Goal: Download file/media

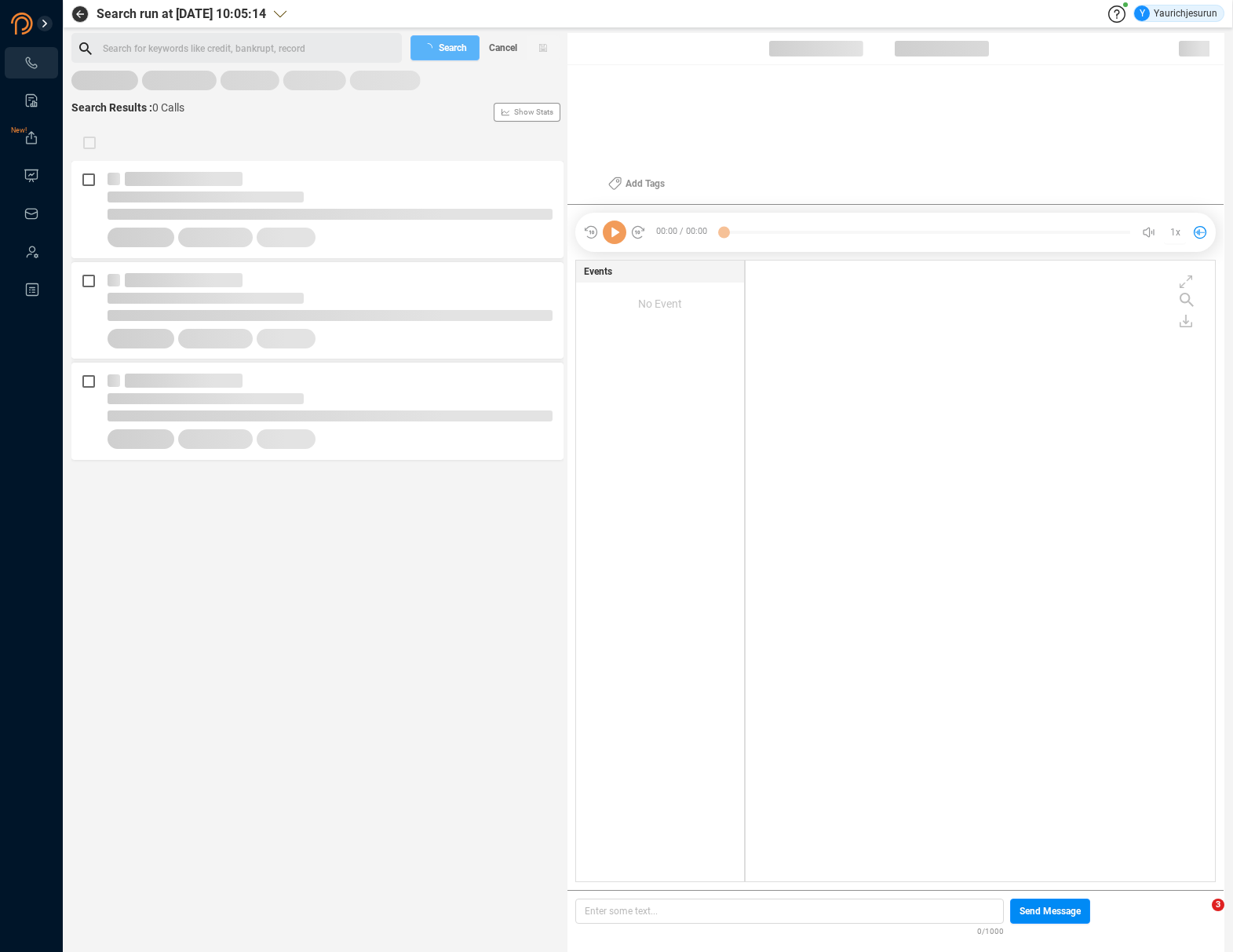
scroll to position [617, 461]
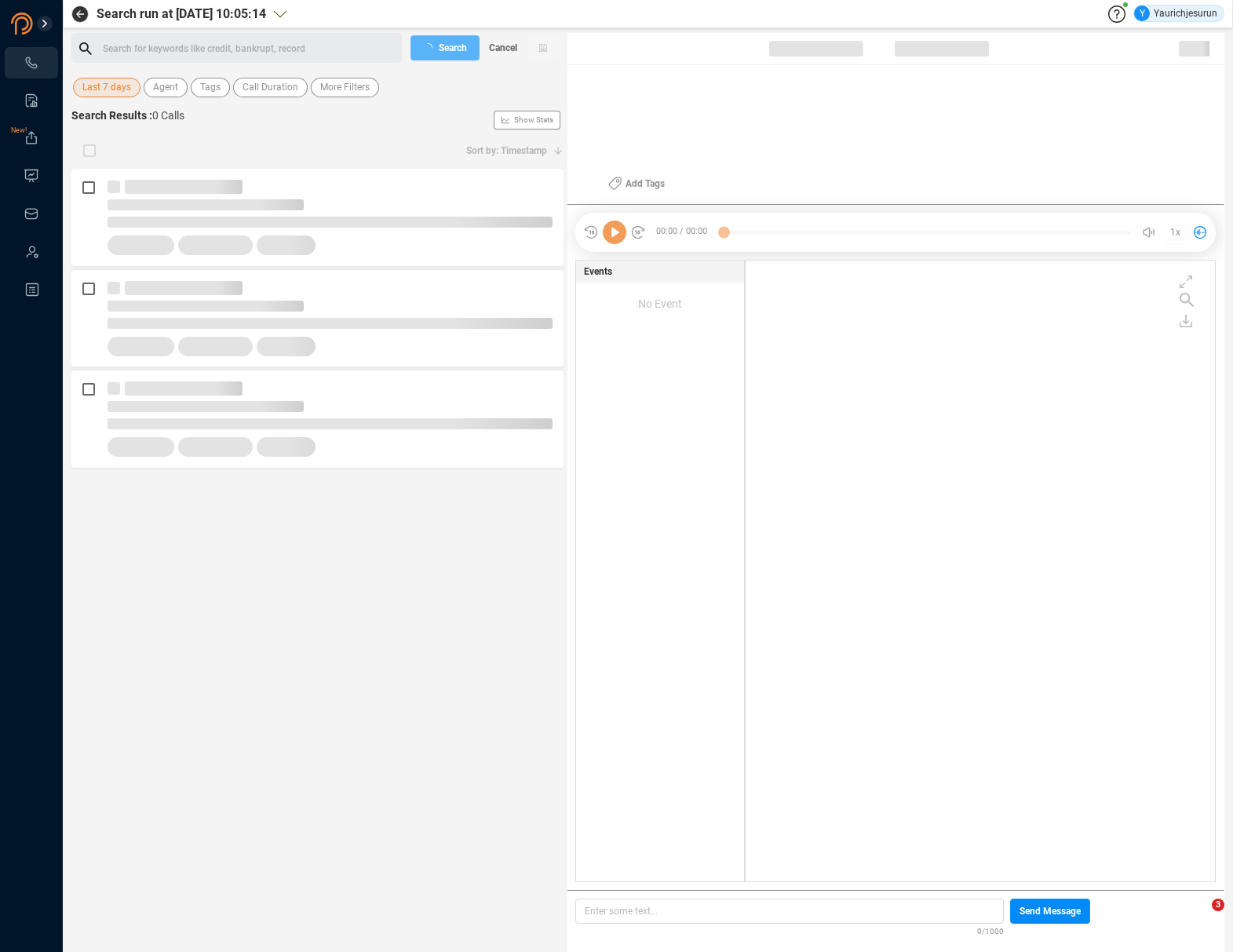
click at [101, 83] on span "Last 7 days" at bounding box center [106, 88] width 49 height 20
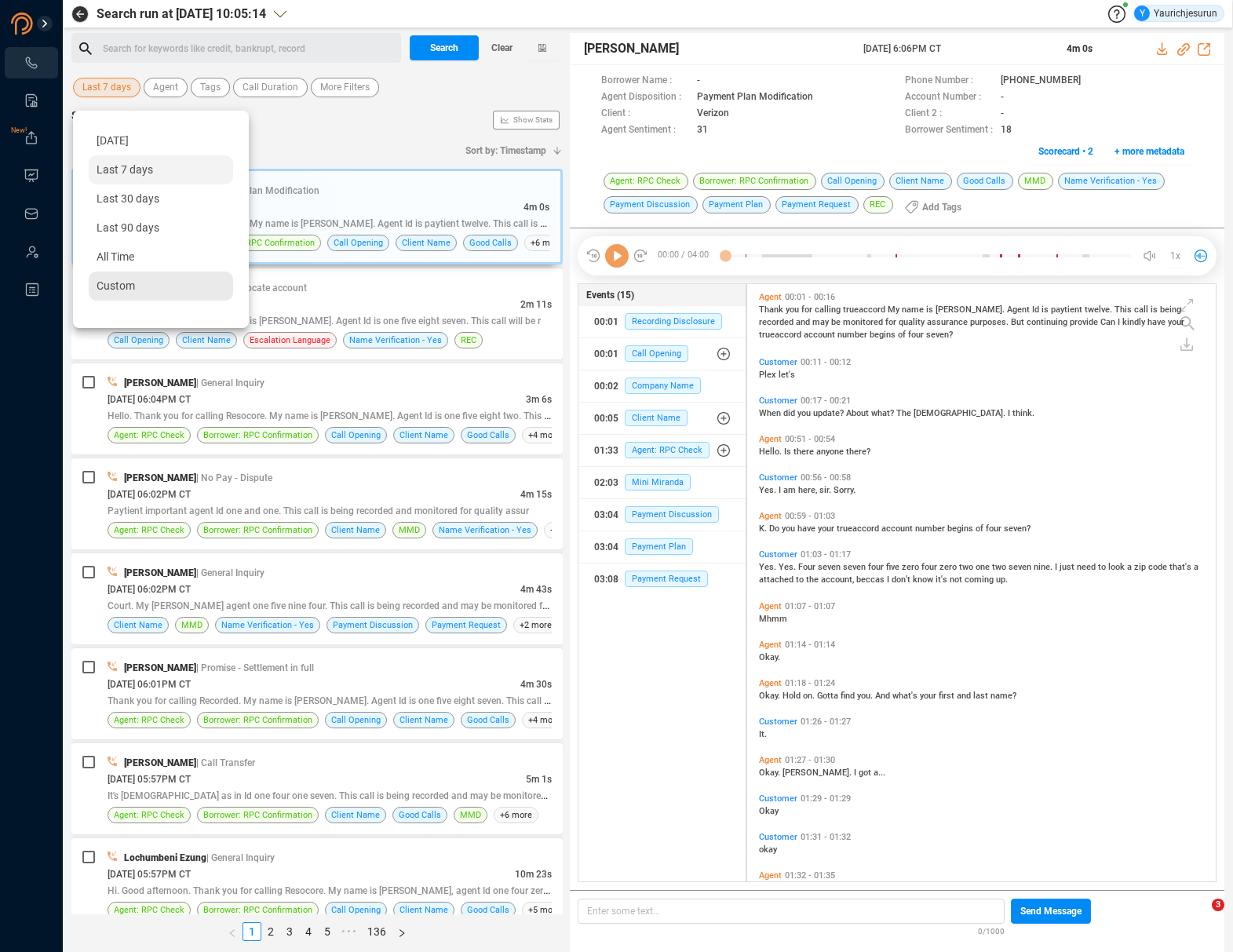
scroll to position [594, 460]
click at [127, 288] on span "Custom" at bounding box center [115, 286] width 38 height 13
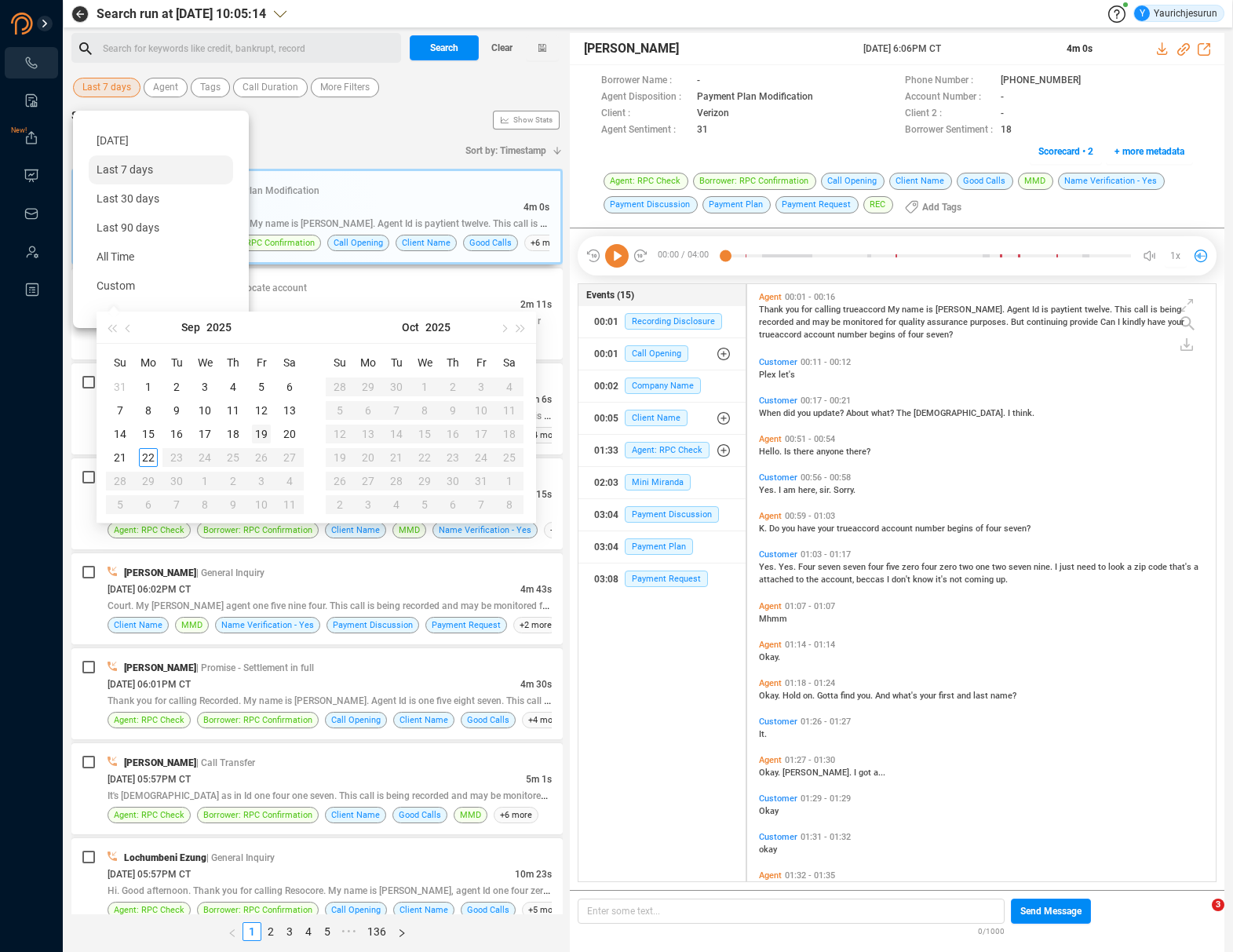
type input "2025-09-19"
click at [259, 441] on div "19" at bounding box center [261, 434] width 19 height 19
click at [259, 437] on div "19" at bounding box center [261, 434] width 19 height 19
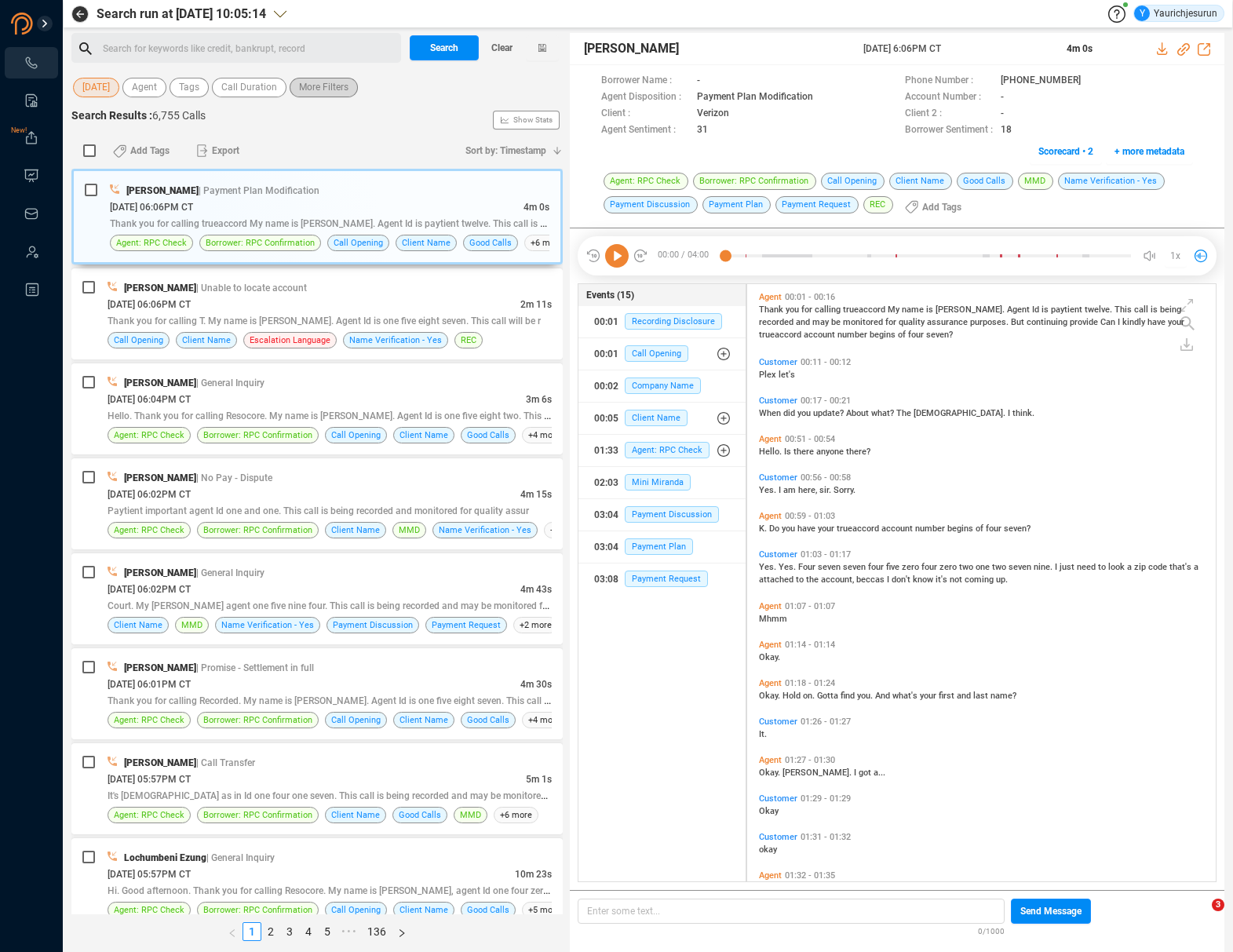
click at [310, 82] on span "More Filters" at bounding box center [323, 88] width 49 height 20
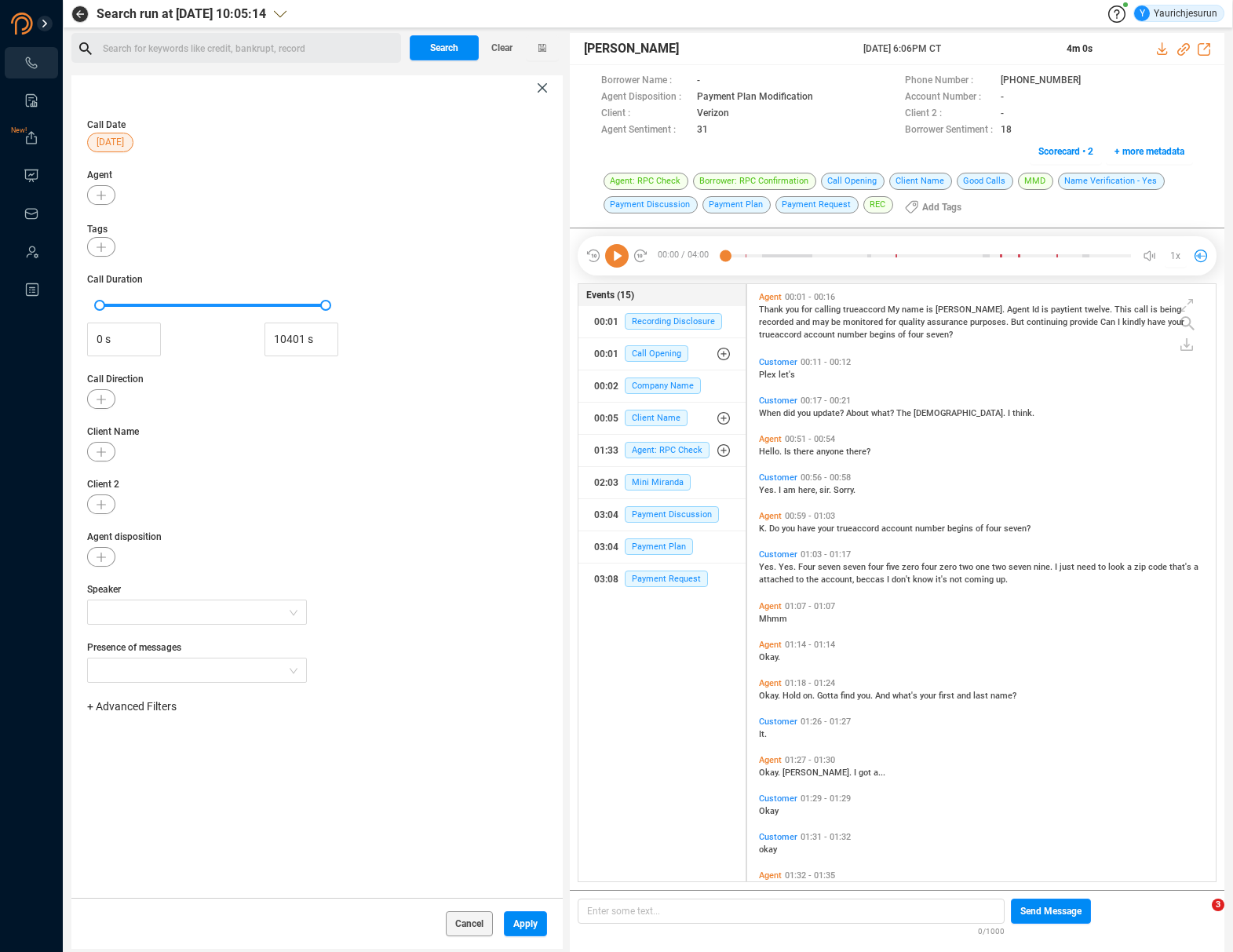
click at [150, 707] on span "+ Advanced Filters" at bounding box center [131, 707] width 89 height 13
click at [140, 841] on span "Phone Number" at bounding box center [139, 837] width 73 height 13
click at [247, 740] on div "Enter a comma separated list ﻿" at bounding box center [244, 756] width 298 height 33
click at [247, 759] on div "Enter a comma separated list ﻿" at bounding box center [244, 756] width 298 height 33
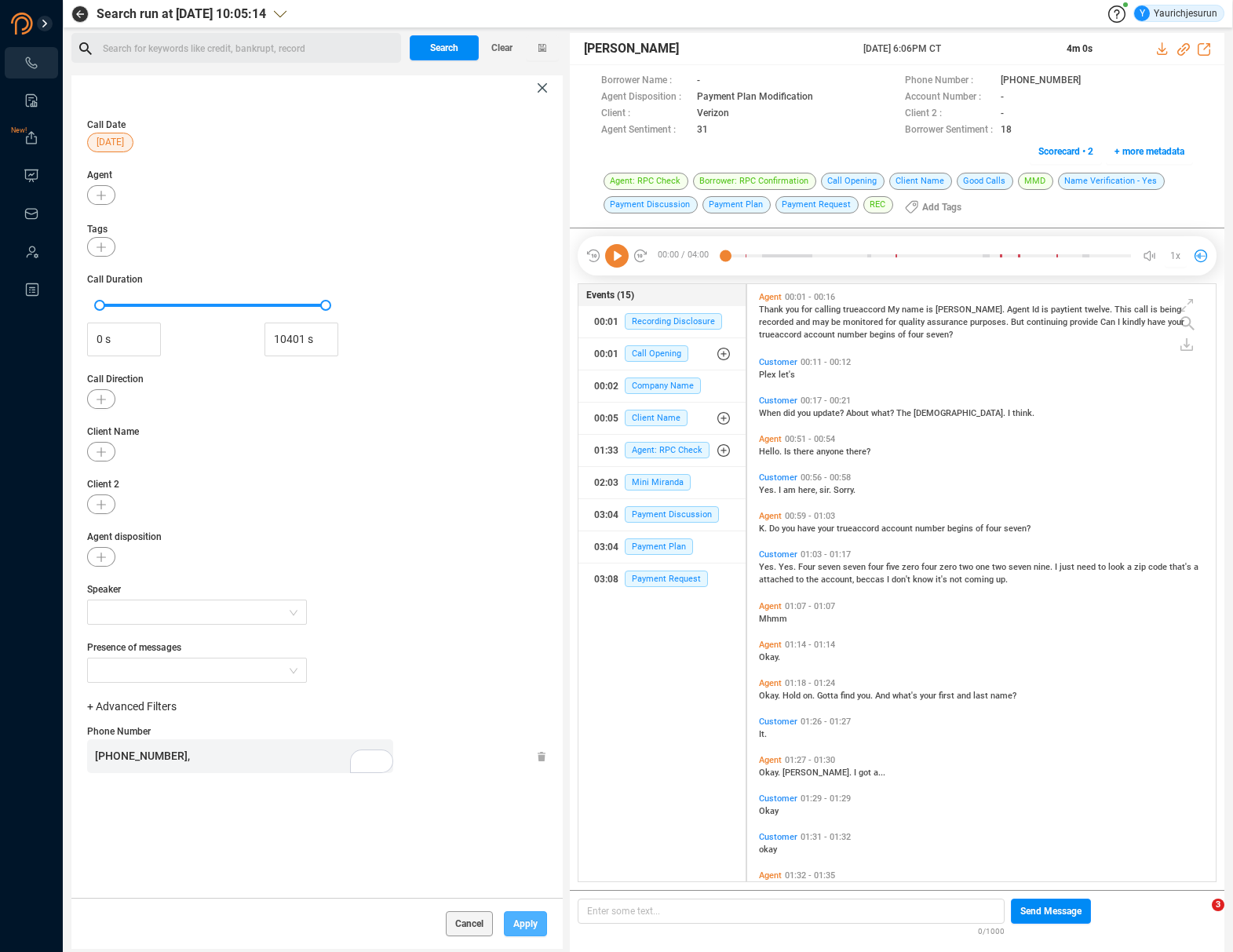
click at [529, 928] on span "Apply" at bounding box center [525, 924] width 25 height 25
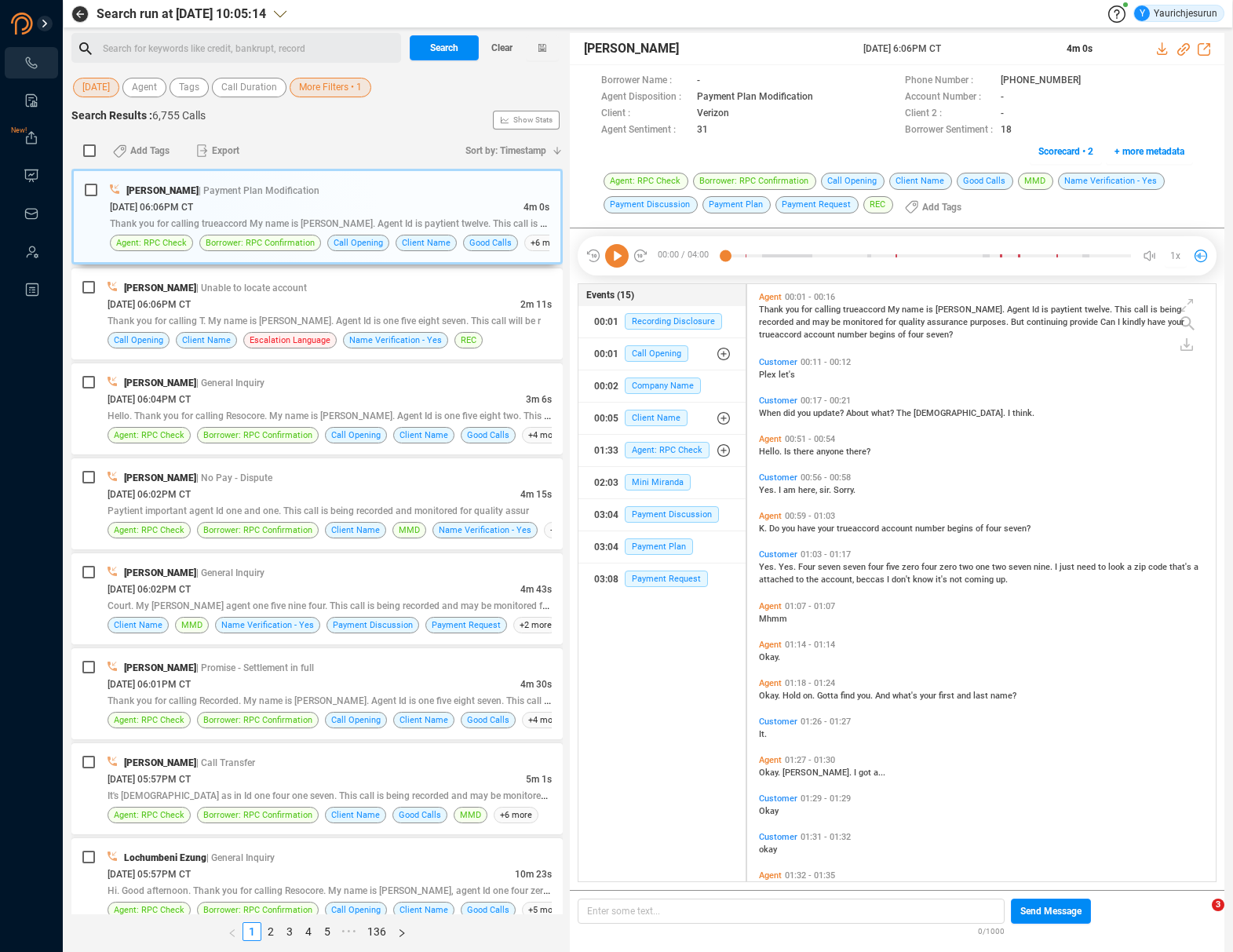
click at [513, 925] on ul "1 2 3 4 5 ••• 136" at bounding box center [317, 933] width 491 height 37
drag, startPoint x: 440, startPoint y: 49, endPoint x: 430, endPoint y: 45, distance: 10.8
click at [430, 54] on span "Search" at bounding box center [444, 48] width 28 height 25
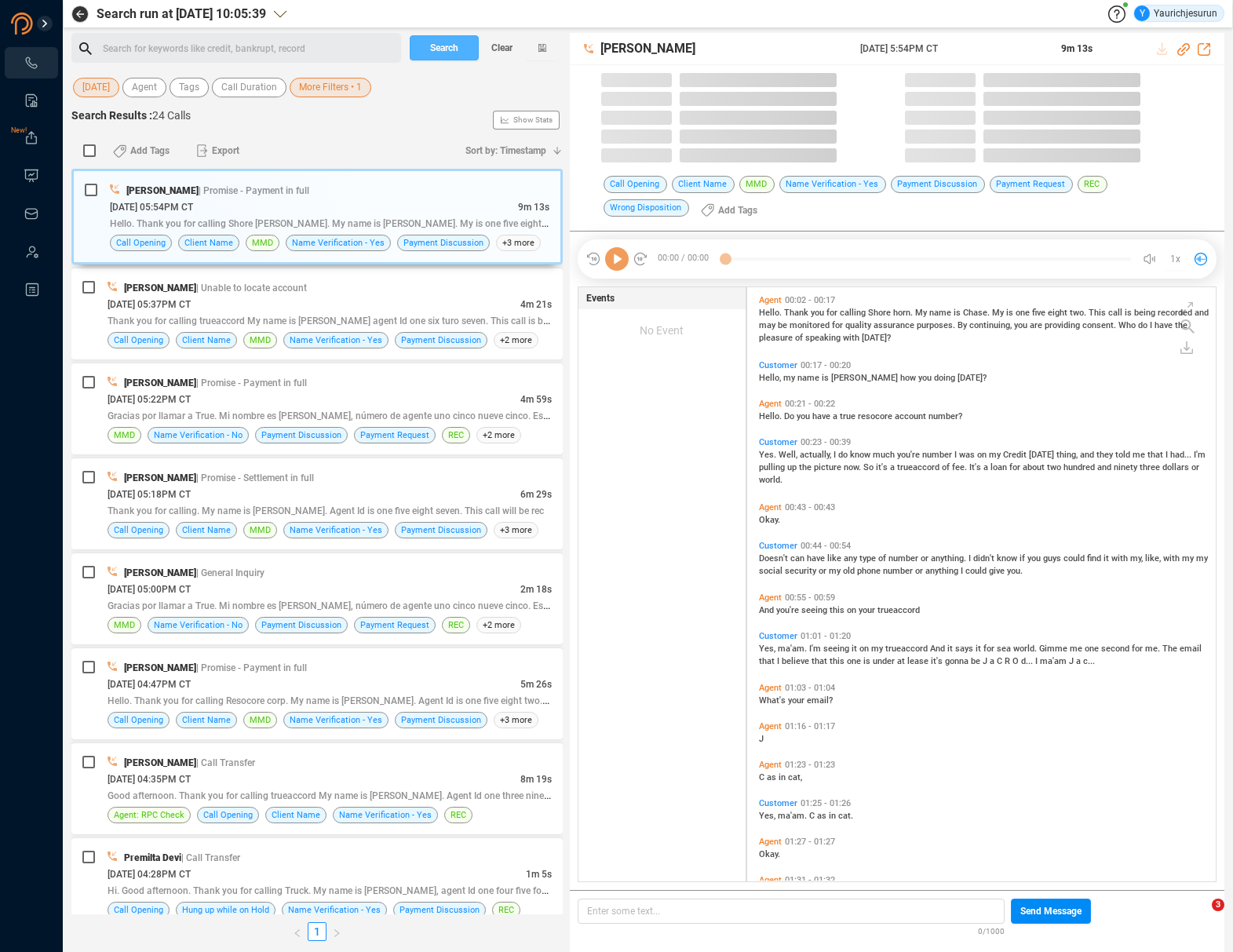
scroll to position [594, 460]
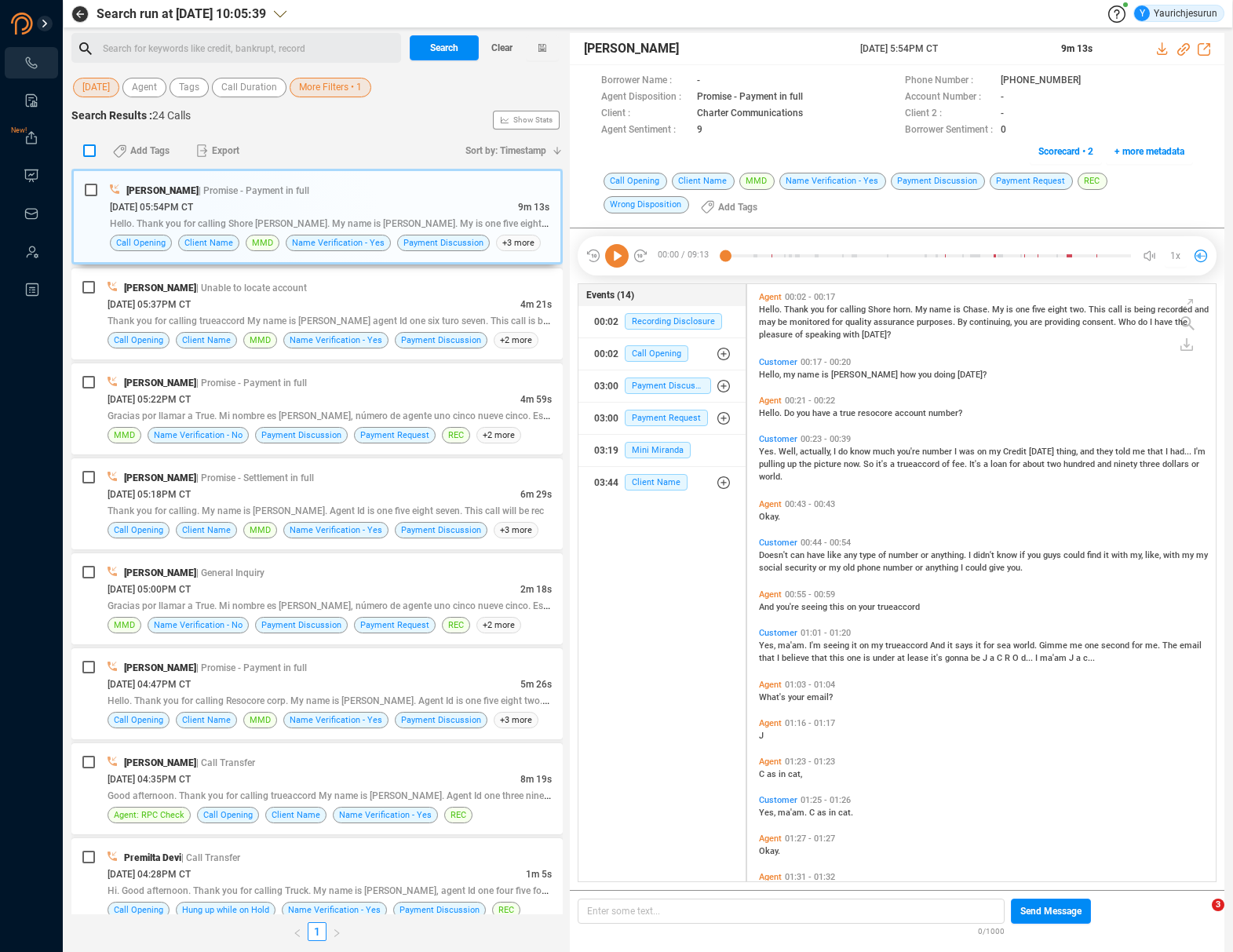
click at [89, 154] on input "checkbox" at bounding box center [89, 151] width 13 height 13
checkbox input "true"
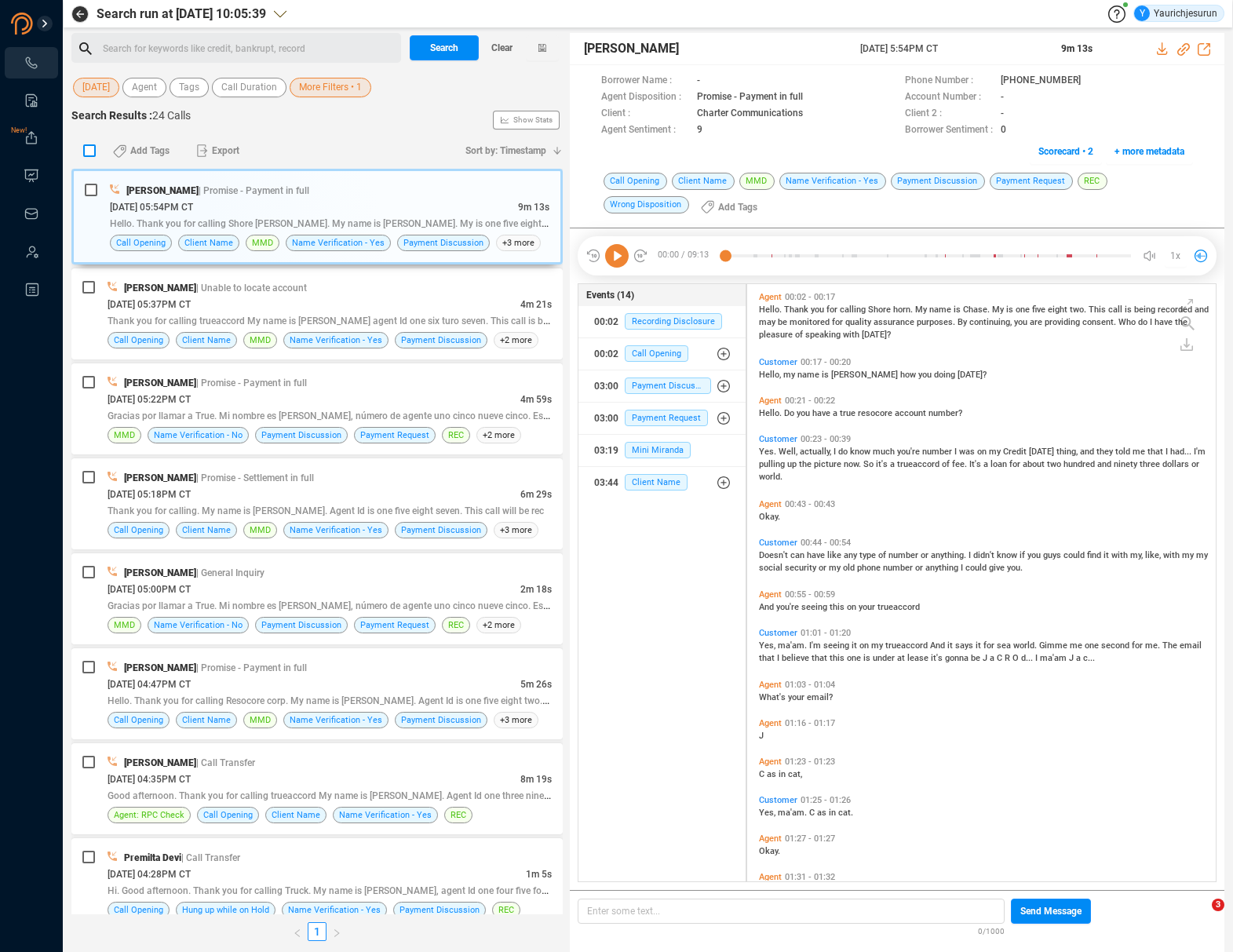
checkbox input "true"
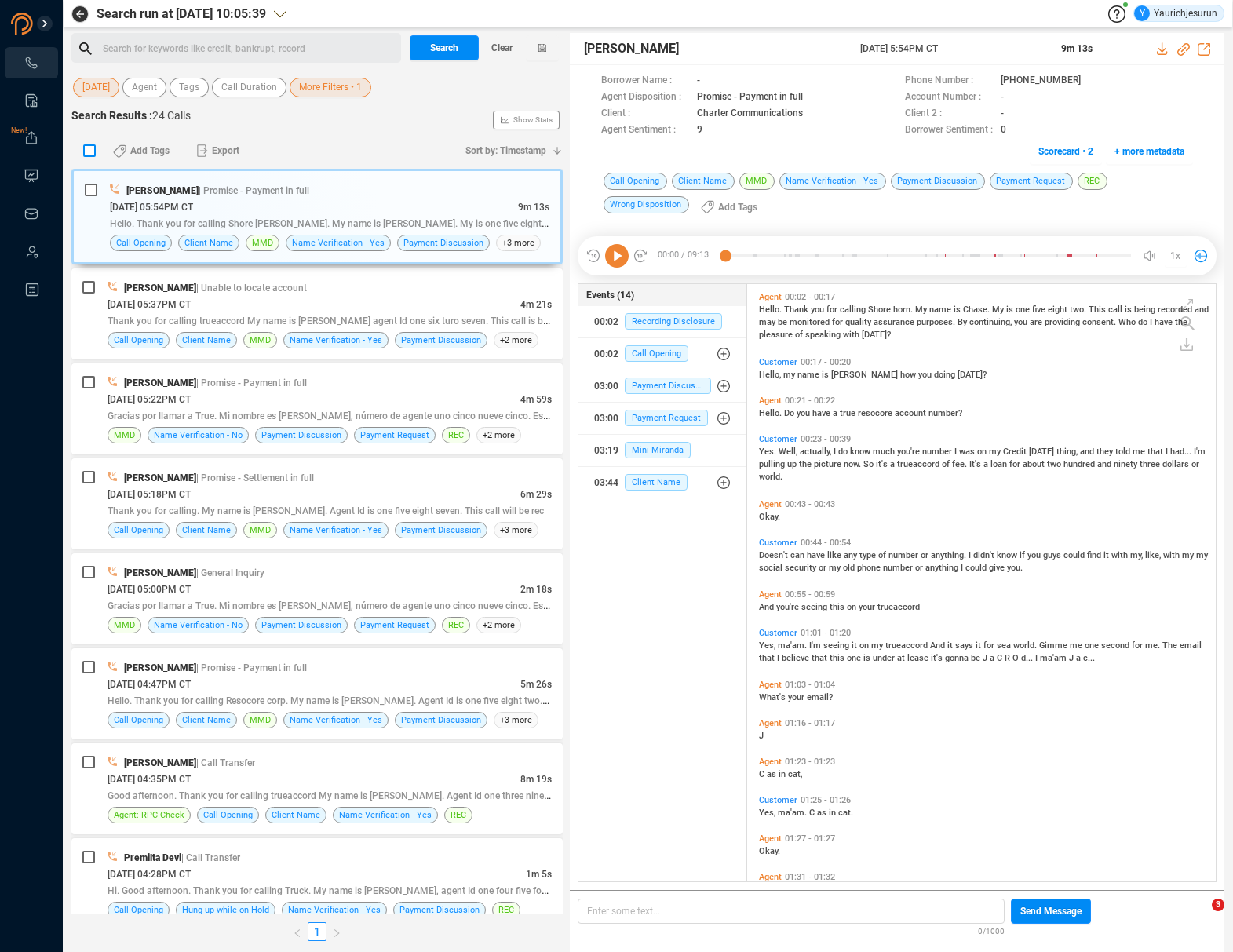
checkbox input "true"
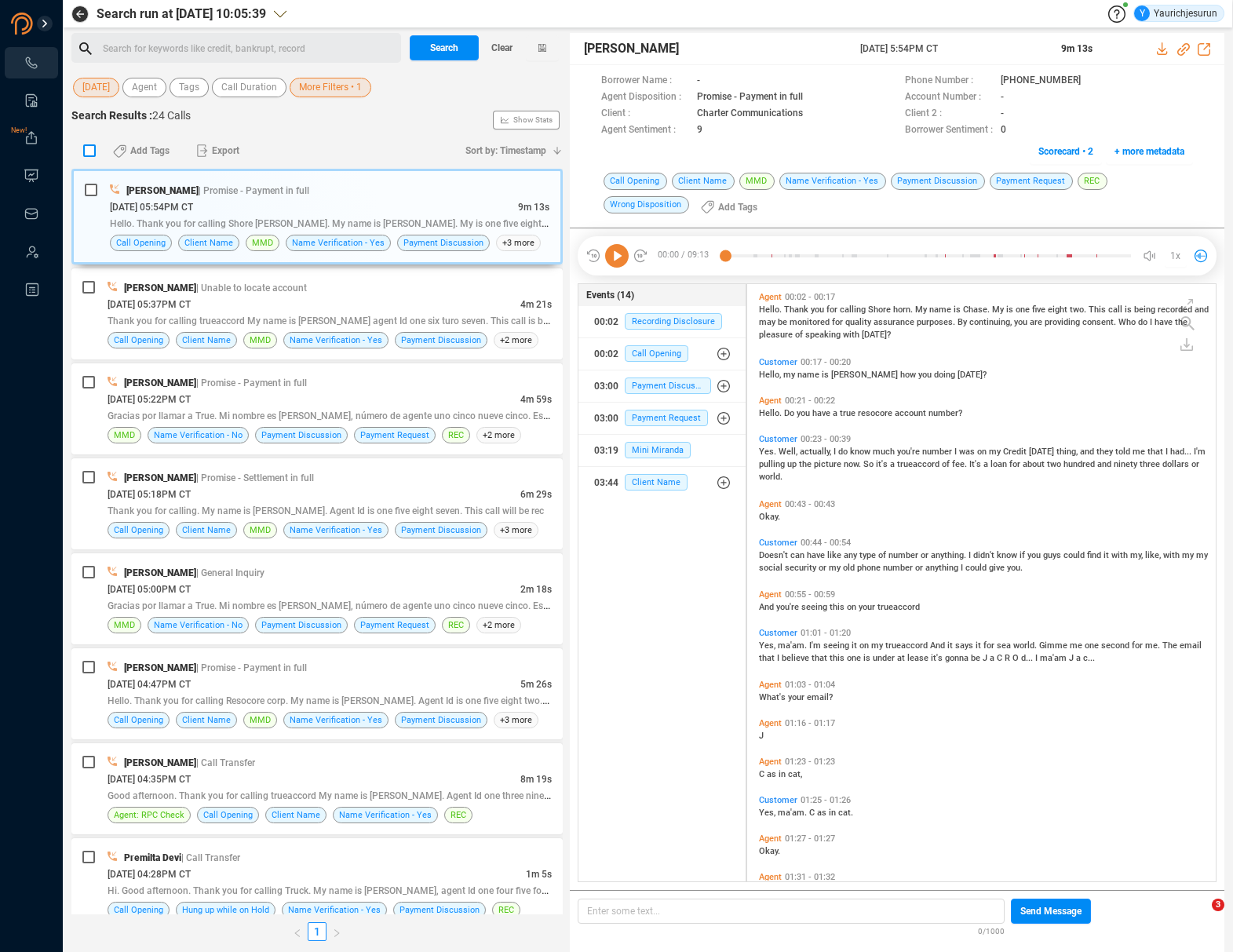
checkbox input "true"
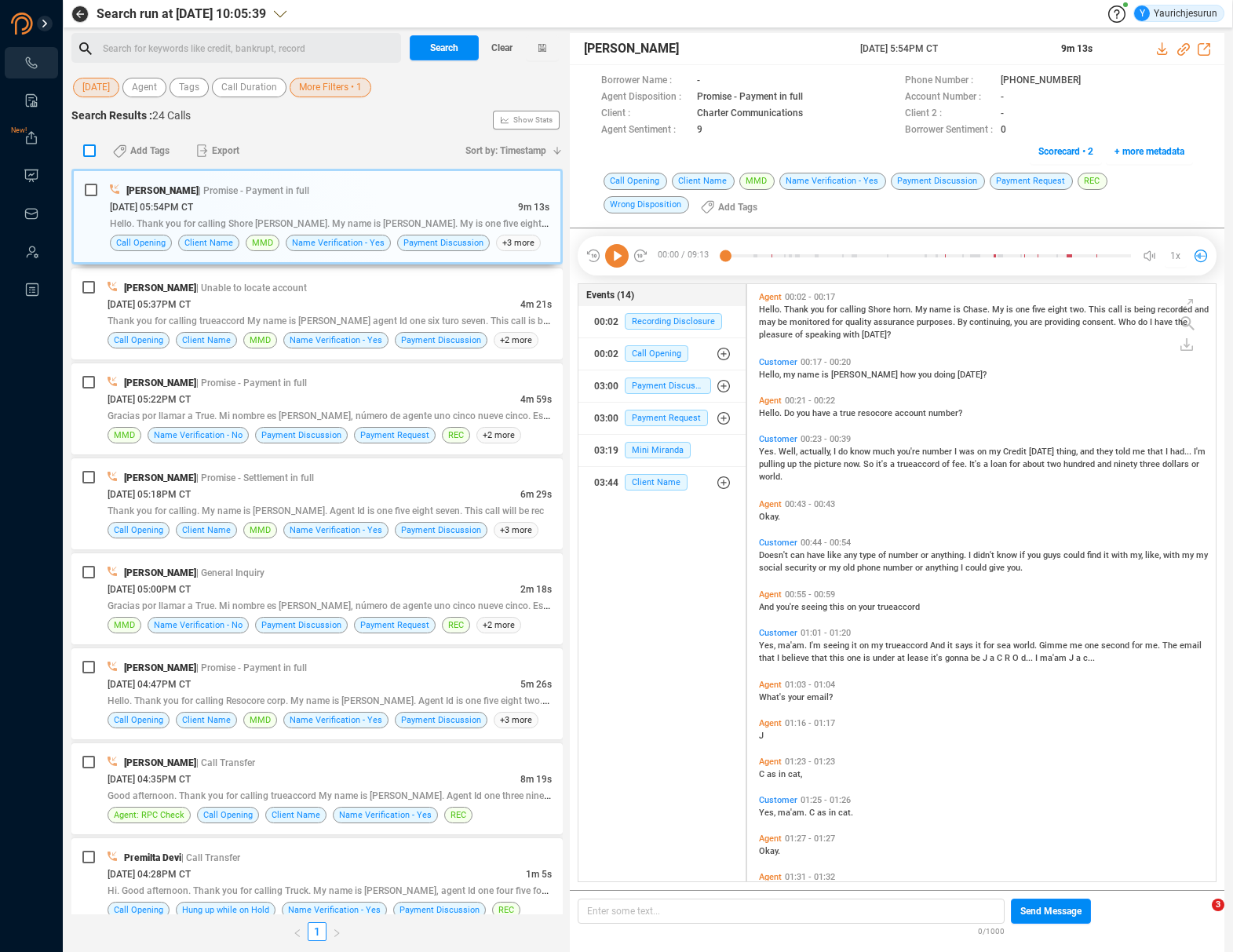
checkbox input "true"
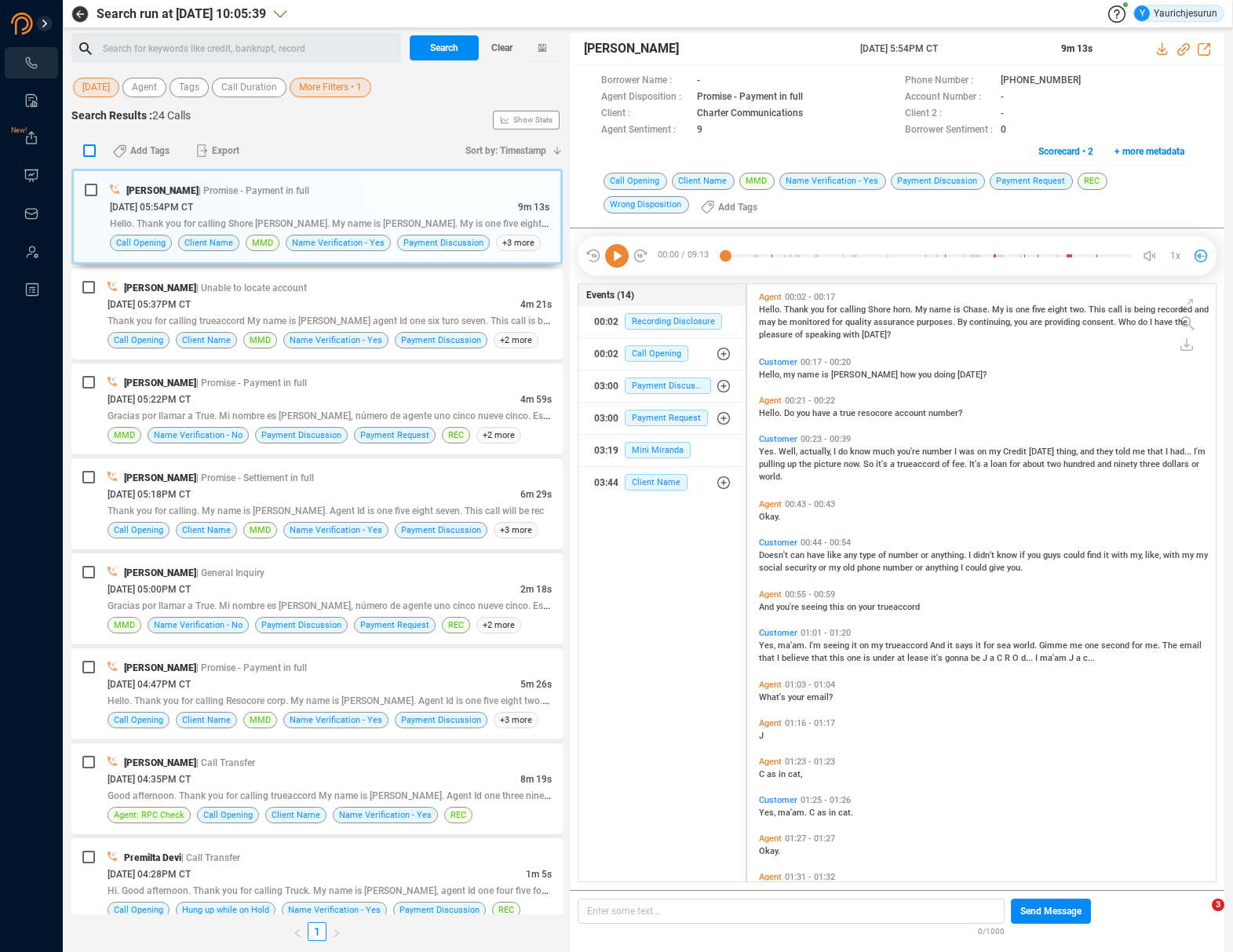
checkbox input "true"
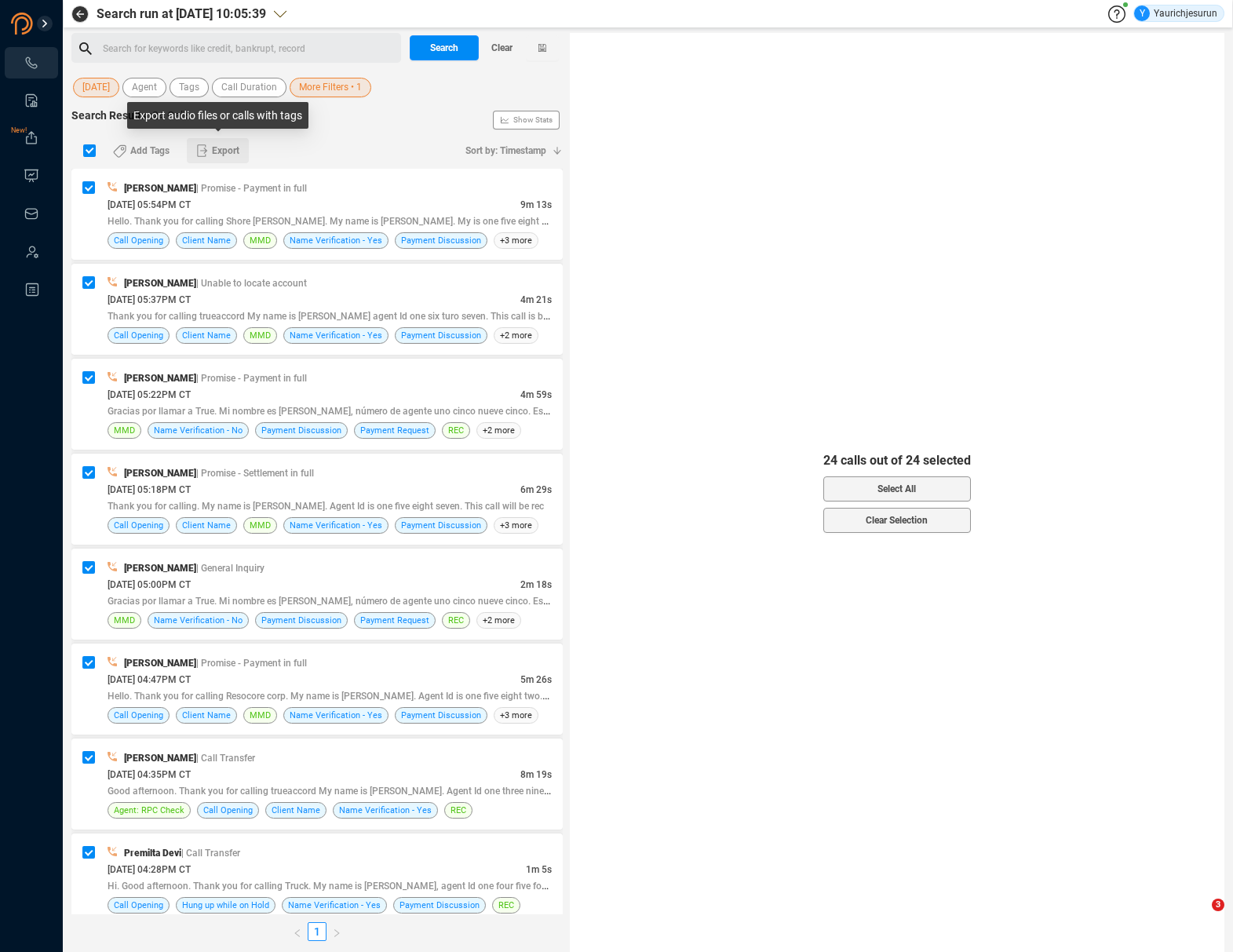
click at [242, 151] on button "Export" at bounding box center [217, 151] width 62 height 25
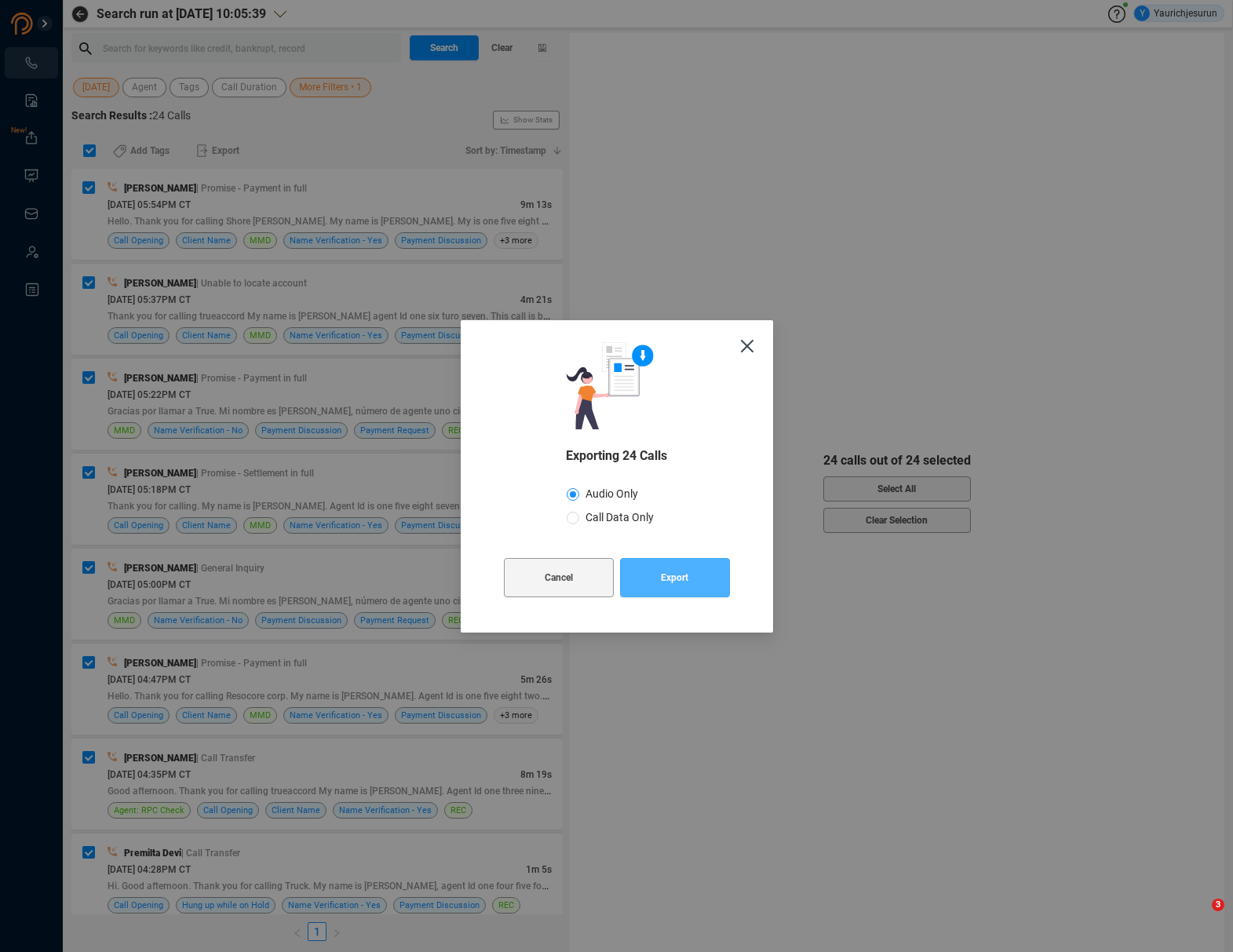
click at [683, 580] on span "Export" at bounding box center [674, 577] width 27 height 39
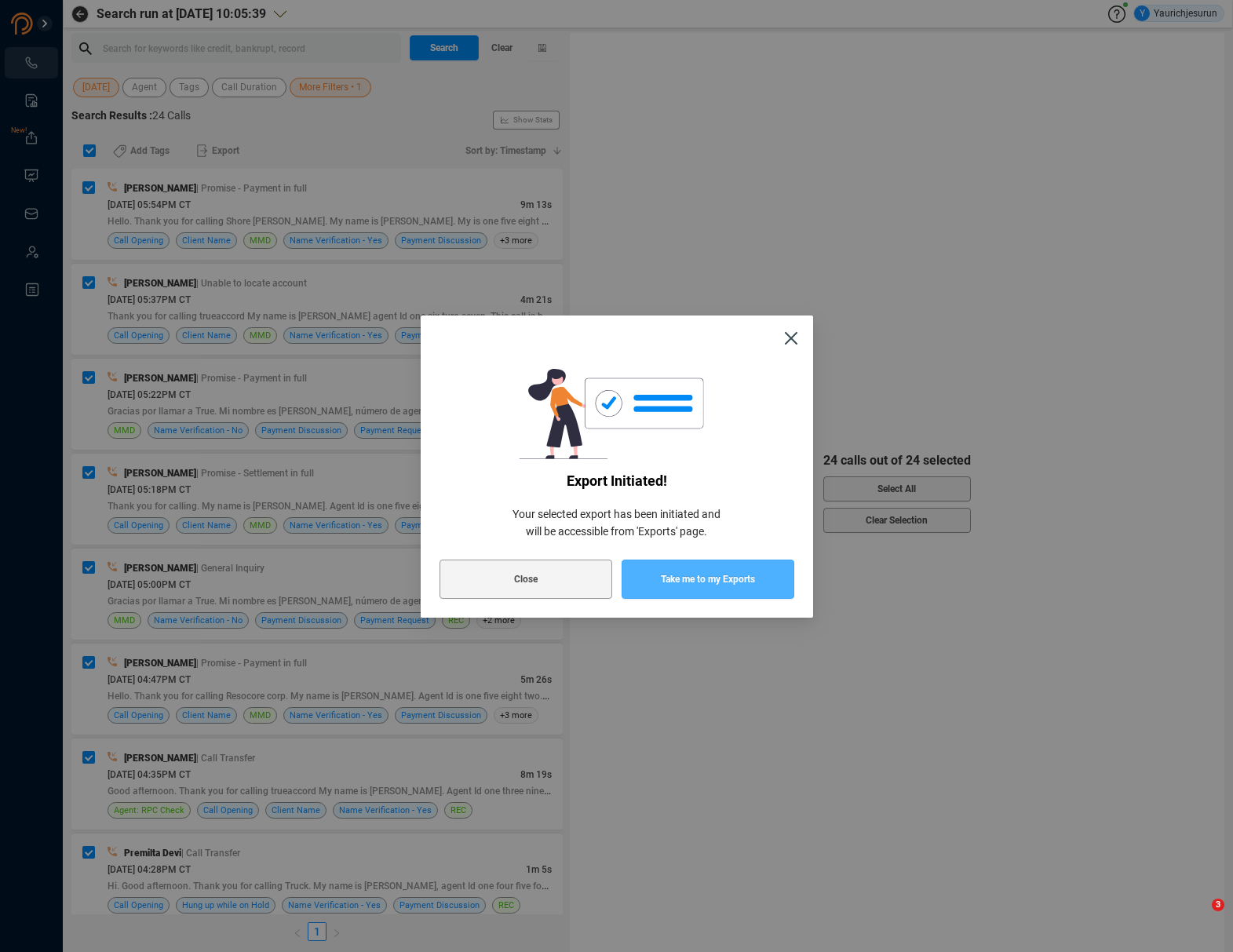
click at [680, 589] on span "Take me to my Exports" at bounding box center [707, 578] width 94 height 39
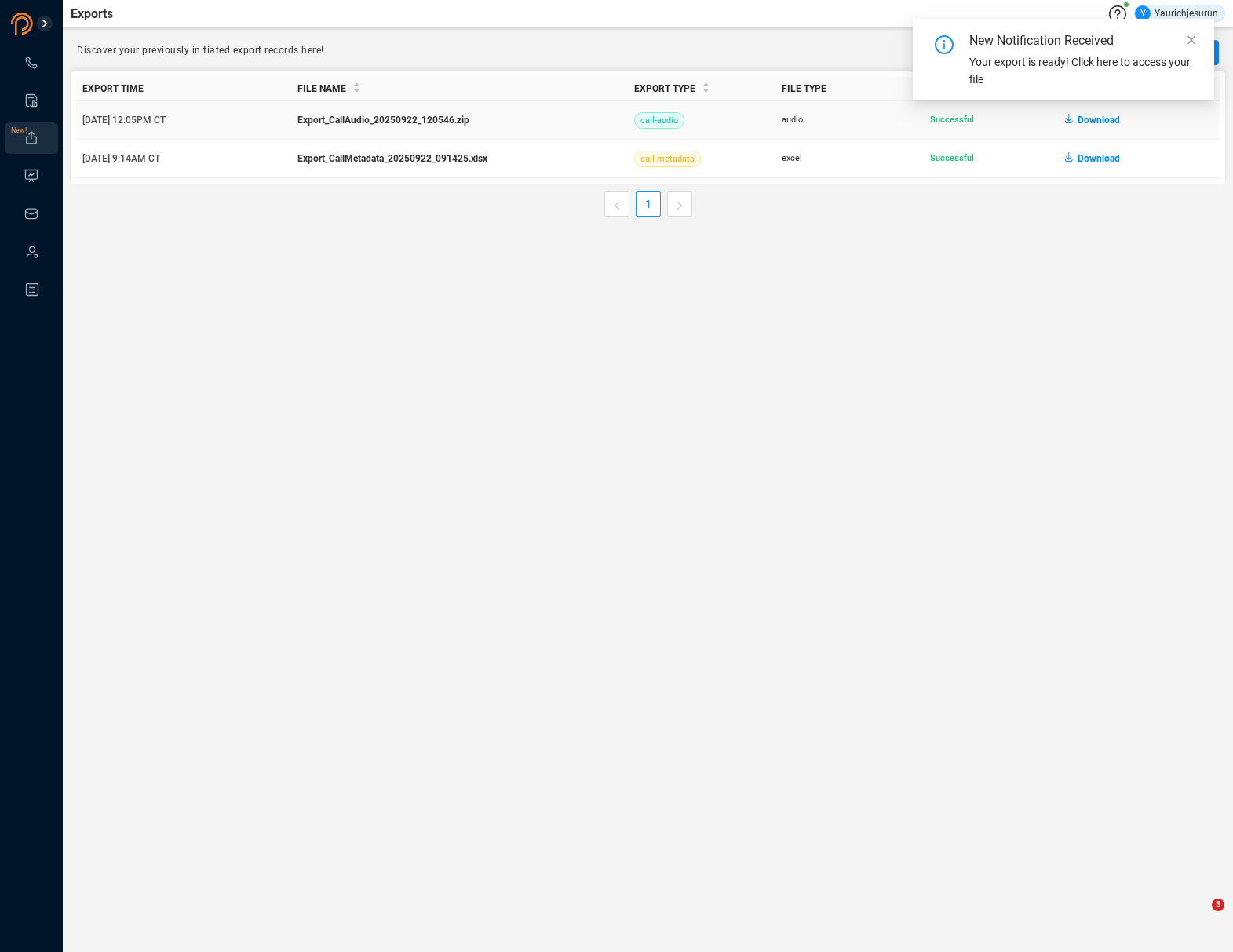
click at [1101, 125] on span "Download" at bounding box center [1098, 120] width 42 height 25
click at [1118, 264] on main "Exports Y Yaurichjesurun Discover your previously initiated export records here…" at bounding box center [648, 476] width 1170 height 952
